Goal: Transaction & Acquisition: Purchase product/service

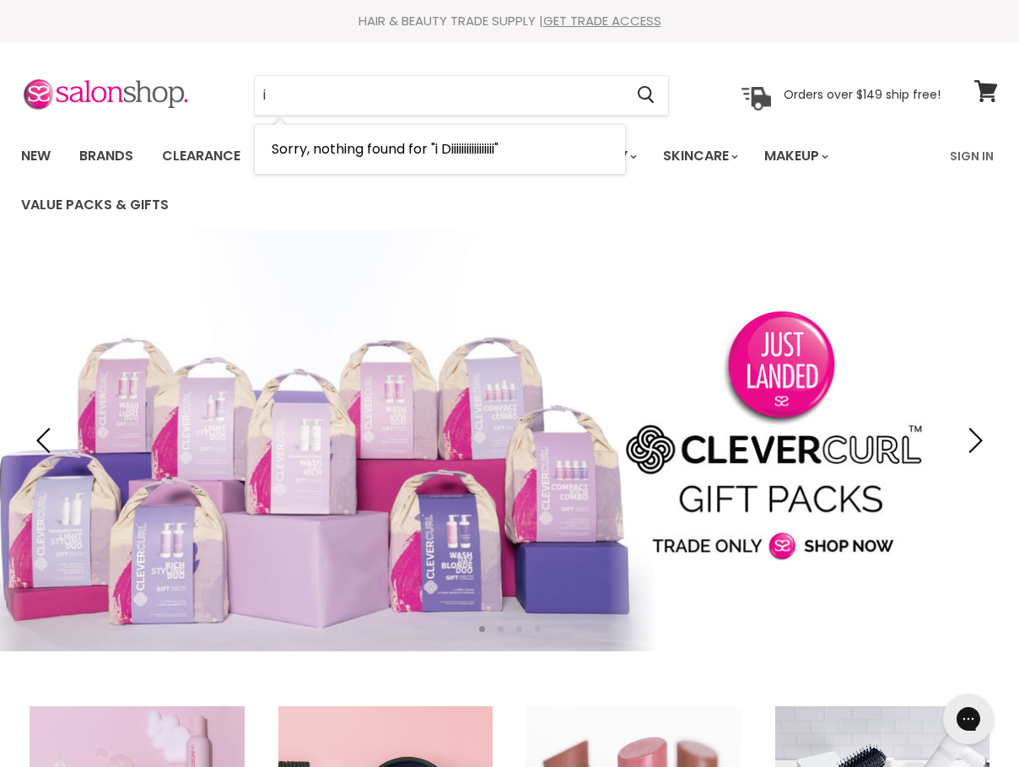
type input "i"
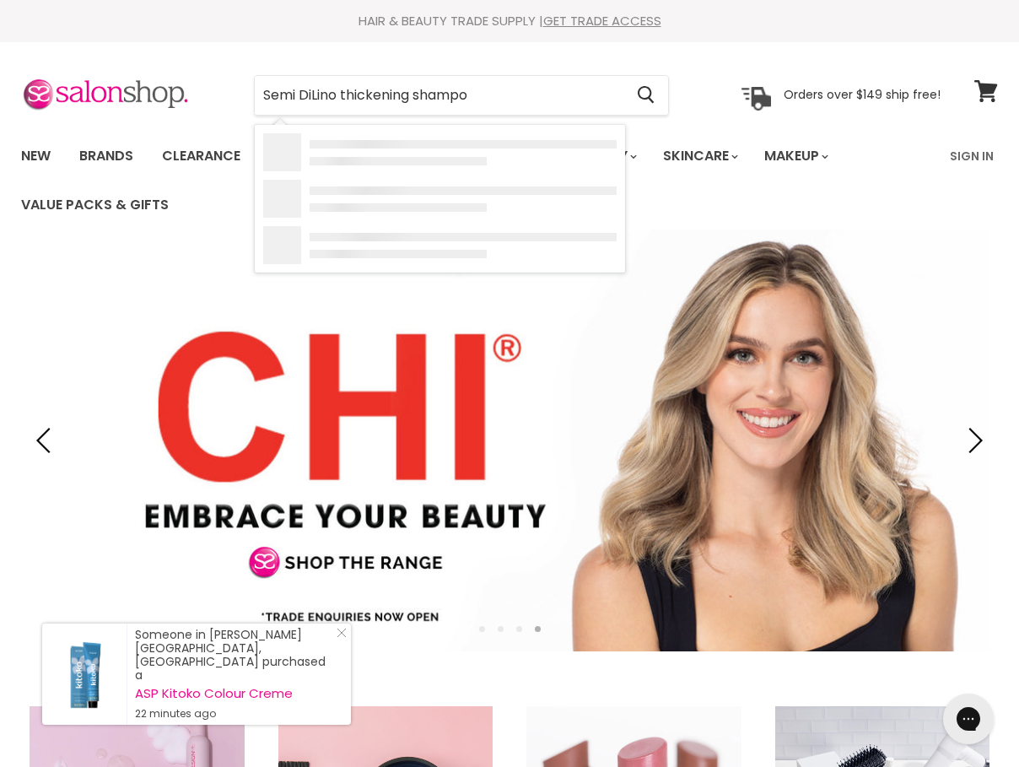
type input "Semi DiLino thickening shampoo"
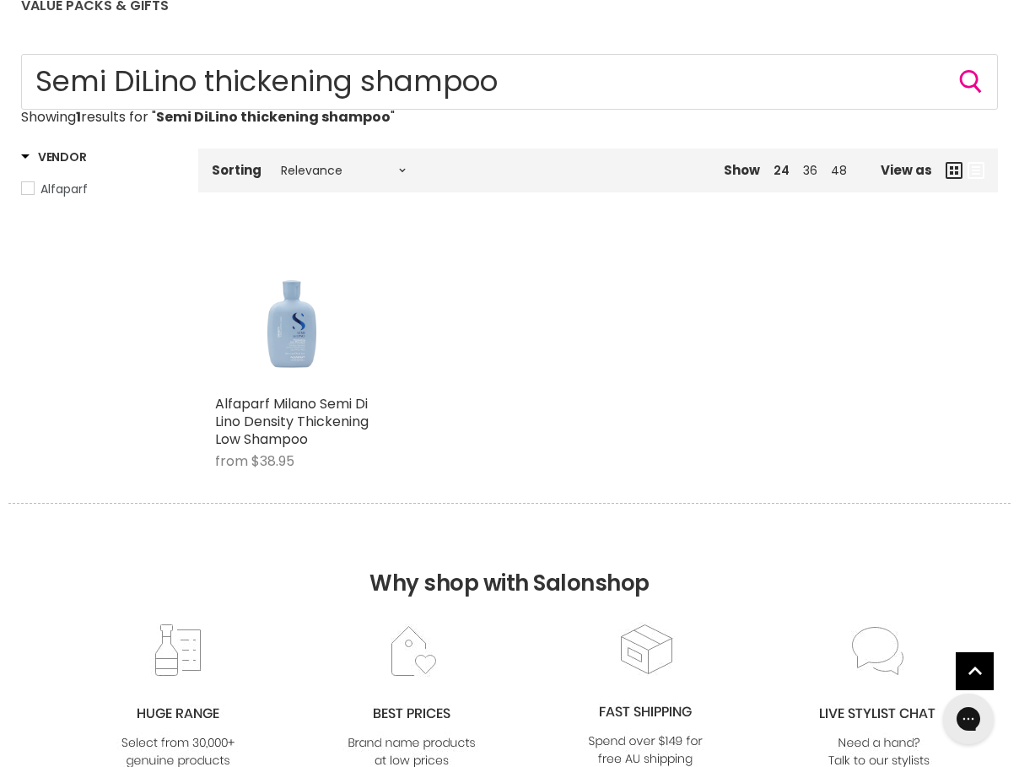
scroll to position [246, 0]
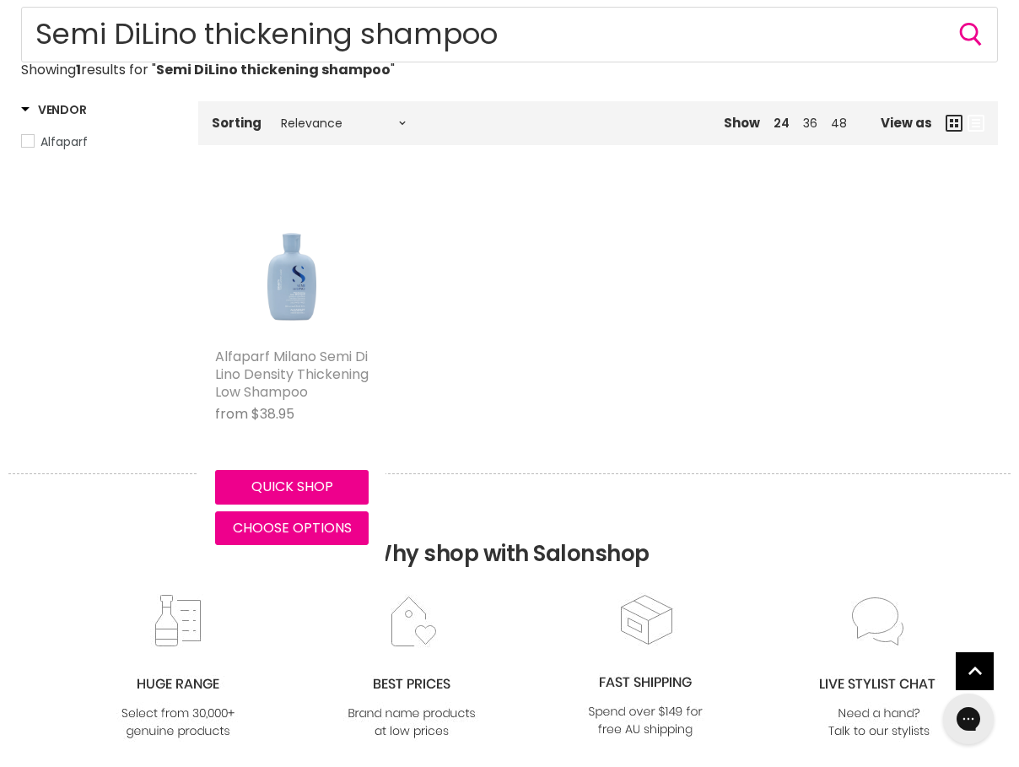
click at [275, 393] on link "Alfaparf Milano Semi Di Lino Density Thickening Low Shampoo" at bounding box center [292, 374] width 154 height 55
